Goal: Task Accomplishment & Management: Manage account settings

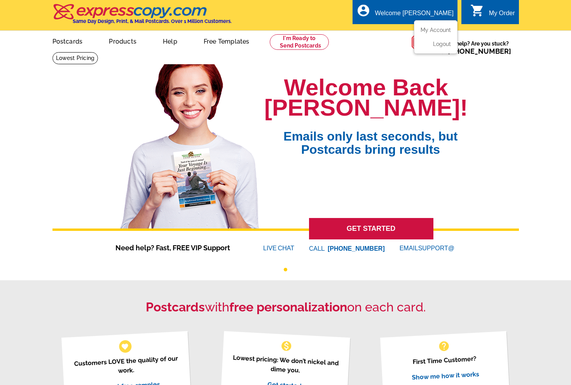
click at [439, 13] on div "Welcome [PERSON_NAME]" at bounding box center [414, 15] width 79 height 11
click at [439, 29] on link "My Account" at bounding box center [434, 29] width 33 height 7
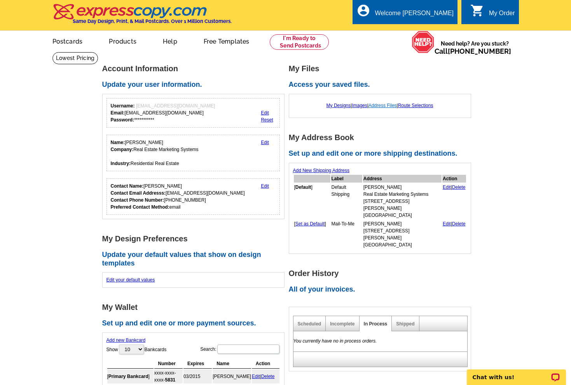
click at [383, 107] on link "Address Files" at bounding box center [383, 105] width 28 height 5
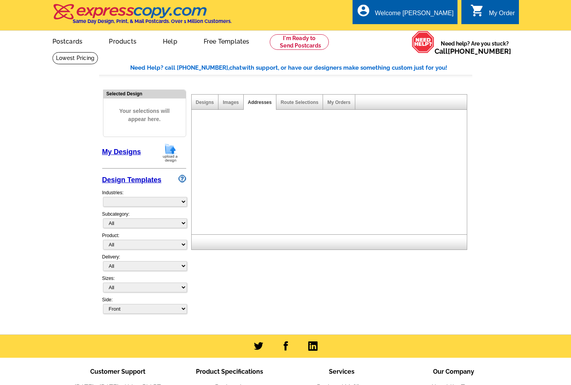
select select "785"
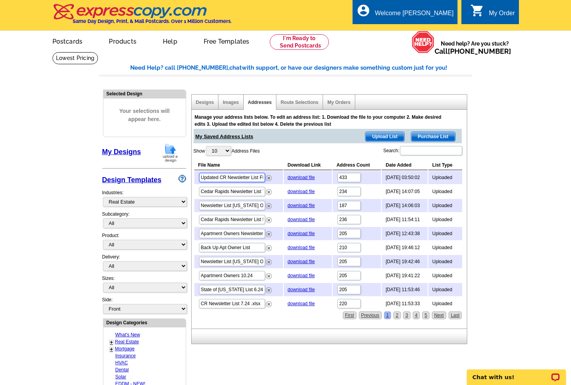
click at [245, 178] on input "Updated CR Newsletter List FINAL 9.25.xlsx" at bounding box center [232, 177] width 66 height 9
click at [242, 190] on input "Cedar Rapids Newsletter List 7.25.xlsx" at bounding box center [232, 191] width 66 height 9
click at [243, 178] on input "Updated CR Newsletter List FINAL 9.25.xlsx" at bounding box center [232, 177] width 66 height 9
click at [489, 181] on main "Need Help? call 800-260-5887, chat with support, or have our designers make som…" at bounding box center [285, 341] width 571 height 578
click at [298, 361] on div "Need Help? call 800-260-5887, chat with support, or have our designers make som…" at bounding box center [285, 343] width 373 height 560
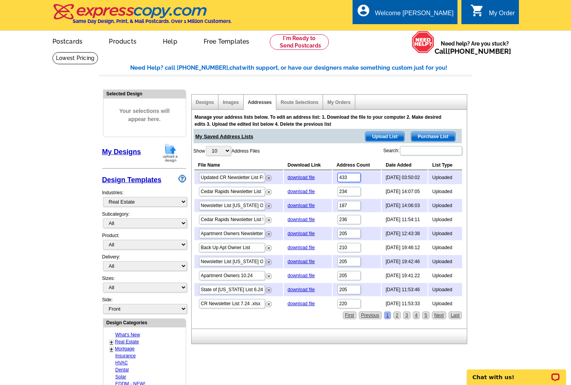
click at [346, 177] on input "433" at bounding box center [349, 177] width 23 height 9
click at [244, 175] on input "Updated CR Newsletter List FINAL 9.25.xlsx" at bounding box center [232, 177] width 66 height 9
click at [295, 175] on link "download file" at bounding box center [301, 177] width 27 height 5
